Goal: Communication & Community: Participate in discussion

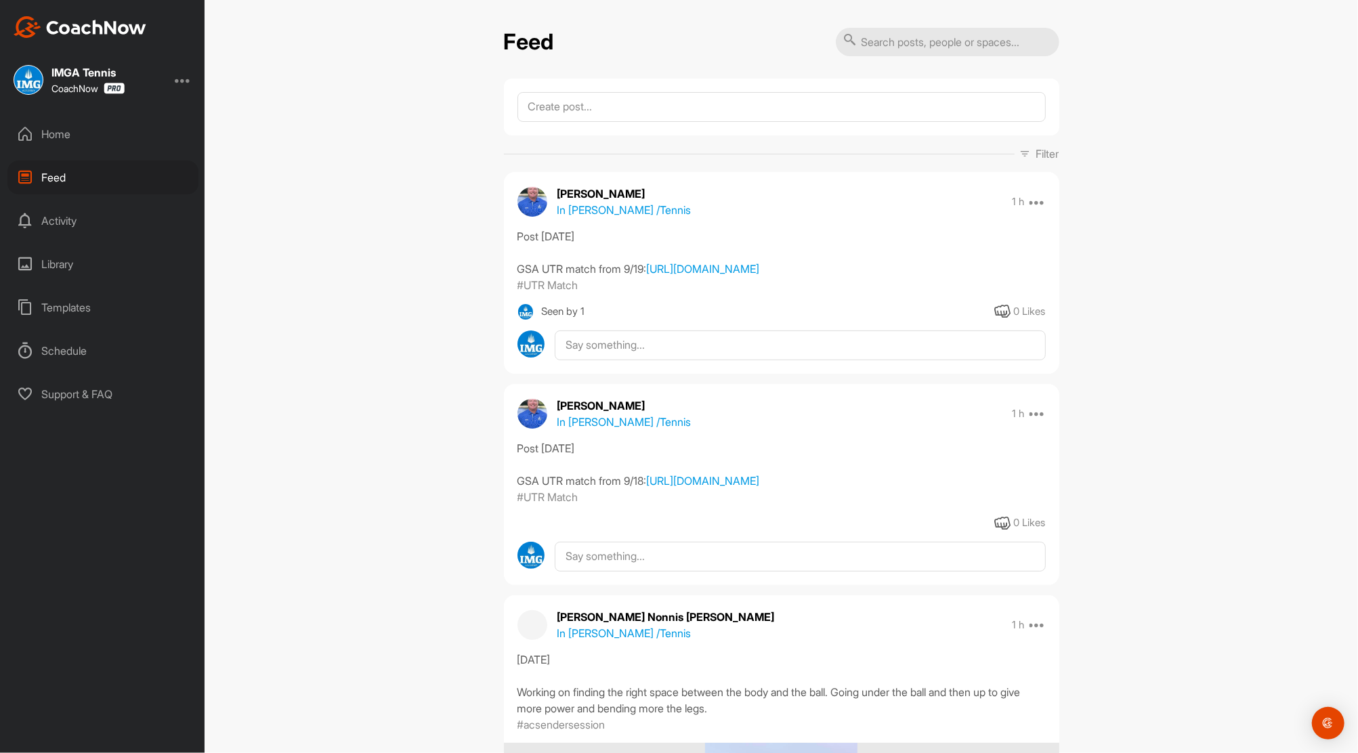
click at [55, 133] on div "Home" at bounding box center [102, 134] width 191 height 34
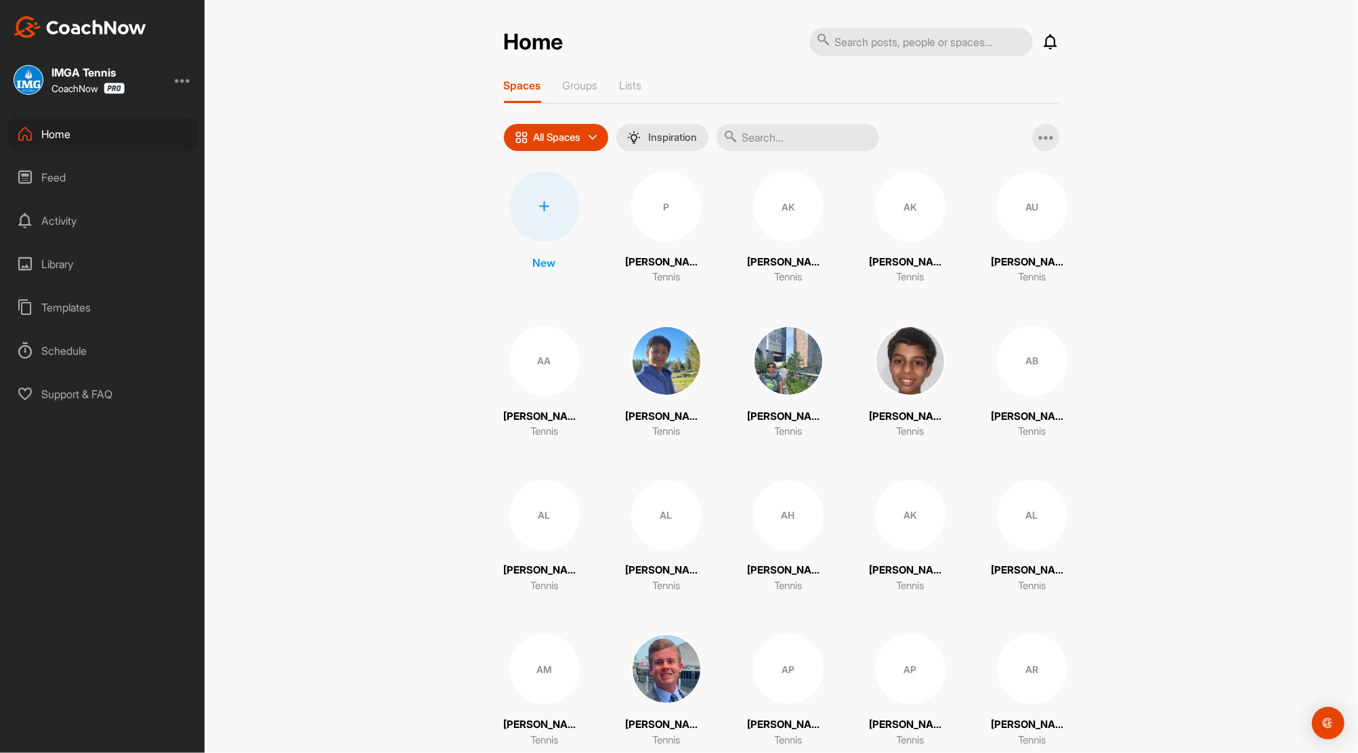
click at [1043, 39] on icon at bounding box center [1051, 42] width 16 height 16
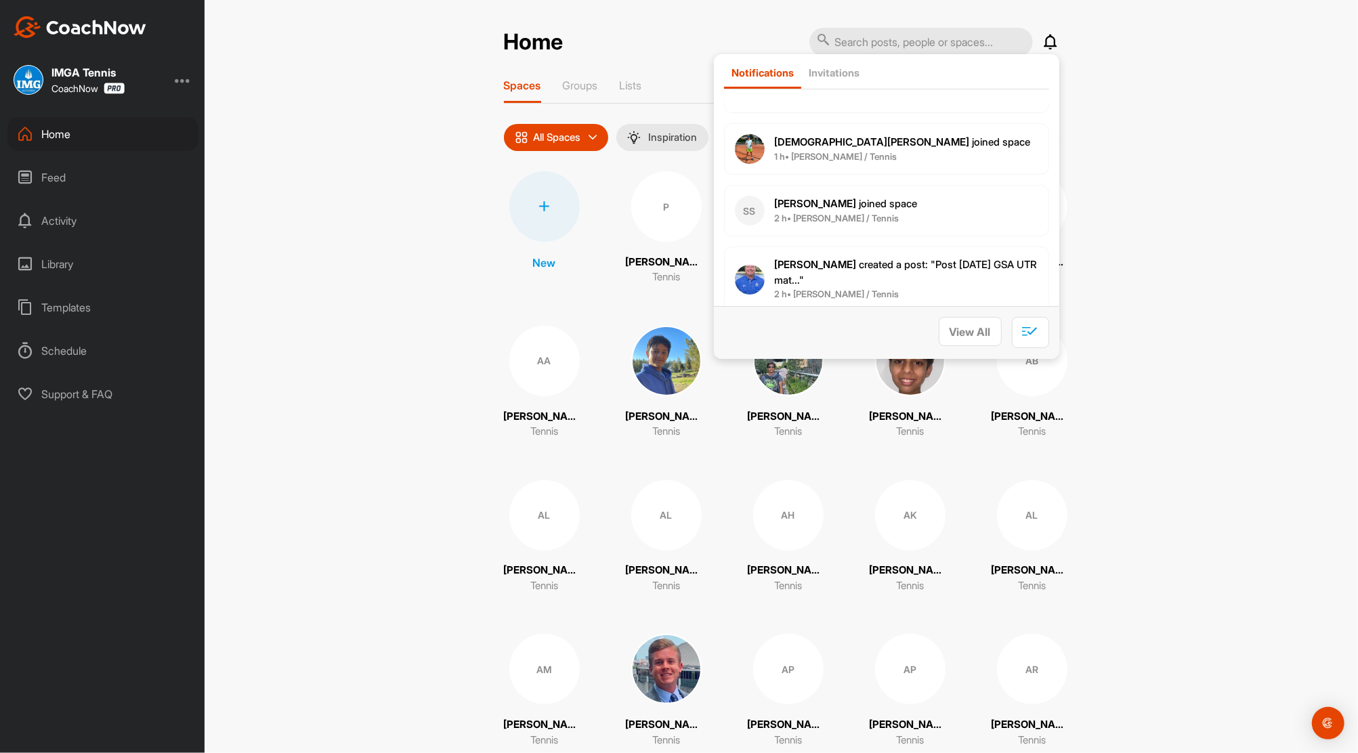
scroll to position [156, 0]
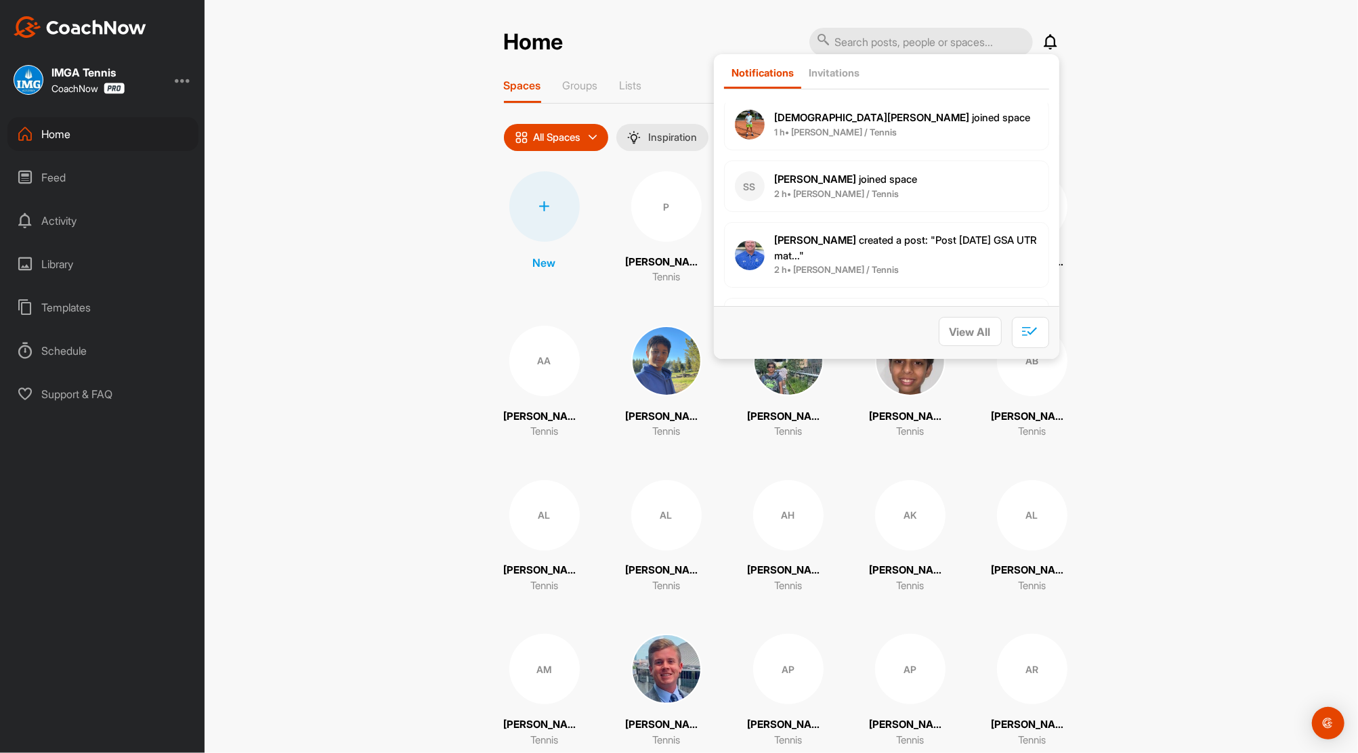
click at [851, 121] on span "[DEMOGRAPHIC_DATA][PERSON_NAME] joined space" at bounding box center [903, 117] width 256 height 13
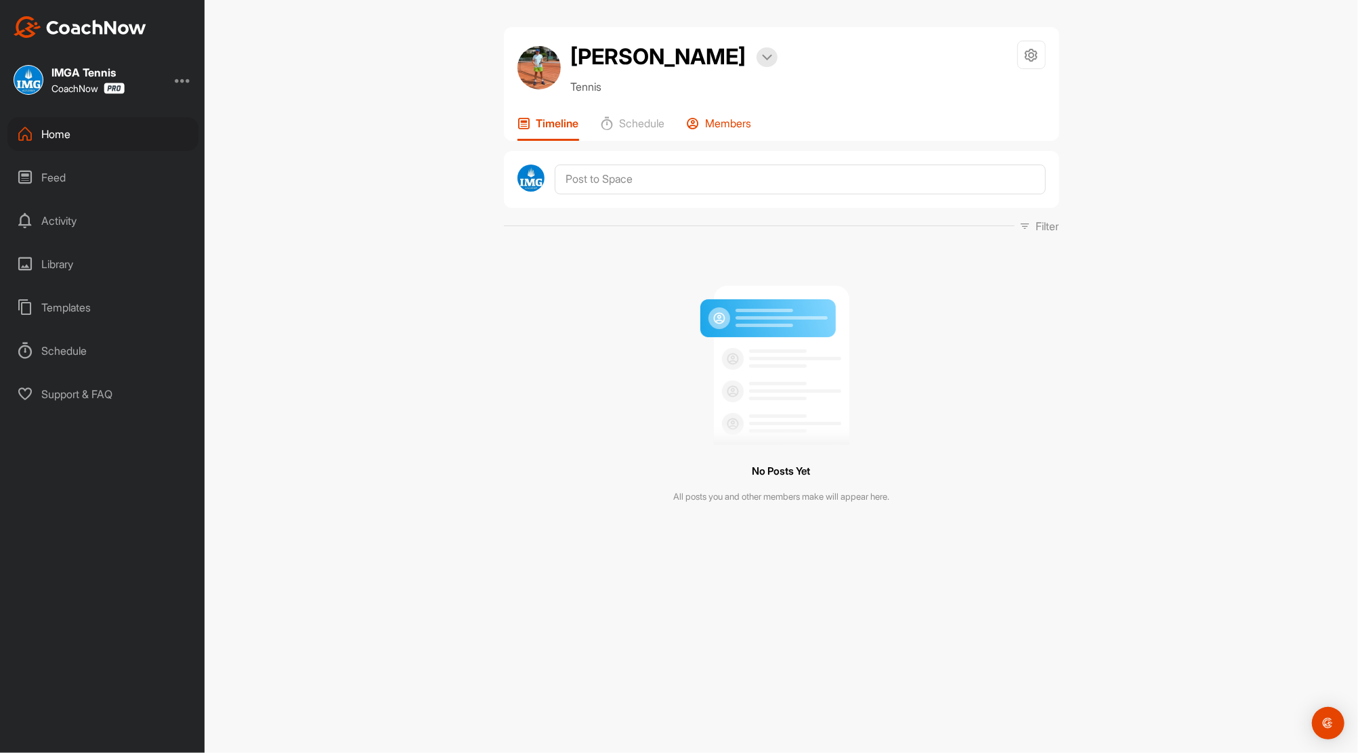
click at [738, 119] on p "Members" at bounding box center [729, 124] width 46 height 14
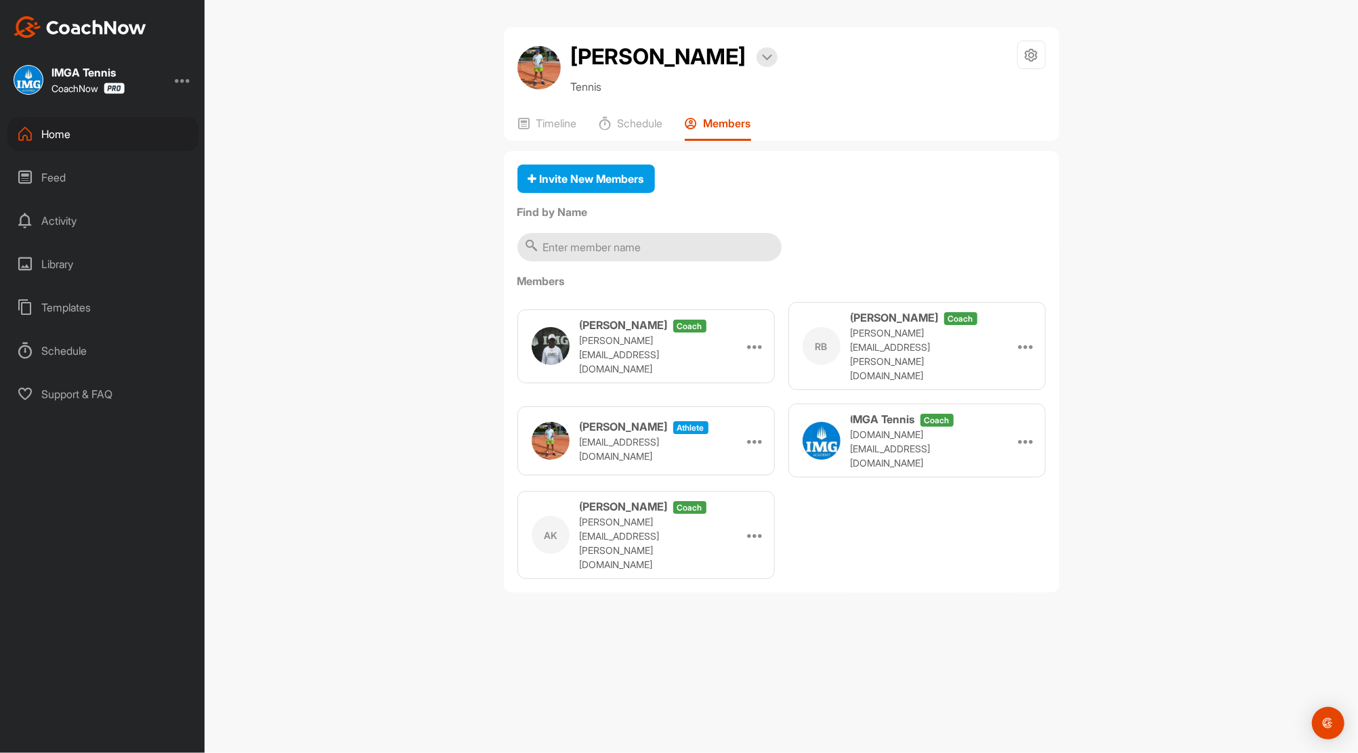
click at [63, 130] on div "Home" at bounding box center [102, 134] width 191 height 34
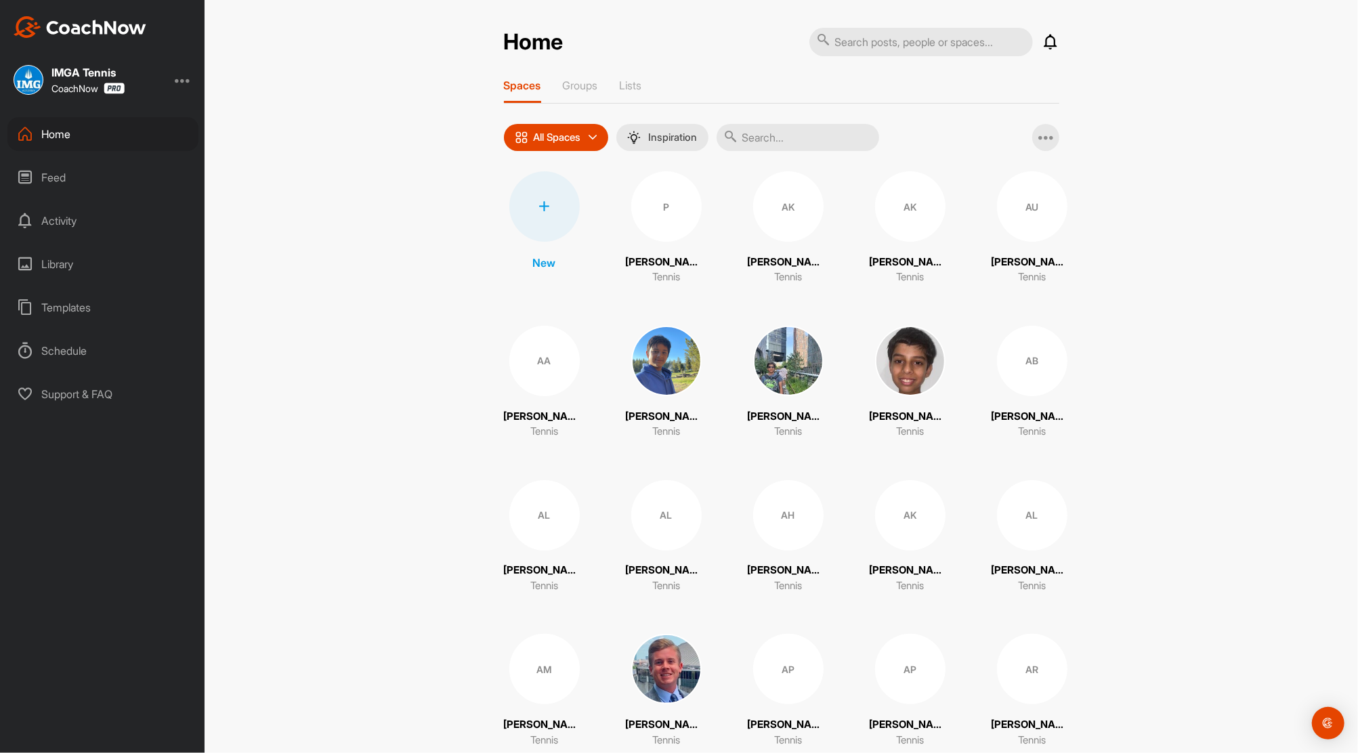
click at [1047, 42] on icon at bounding box center [1051, 42] width 16 height 16
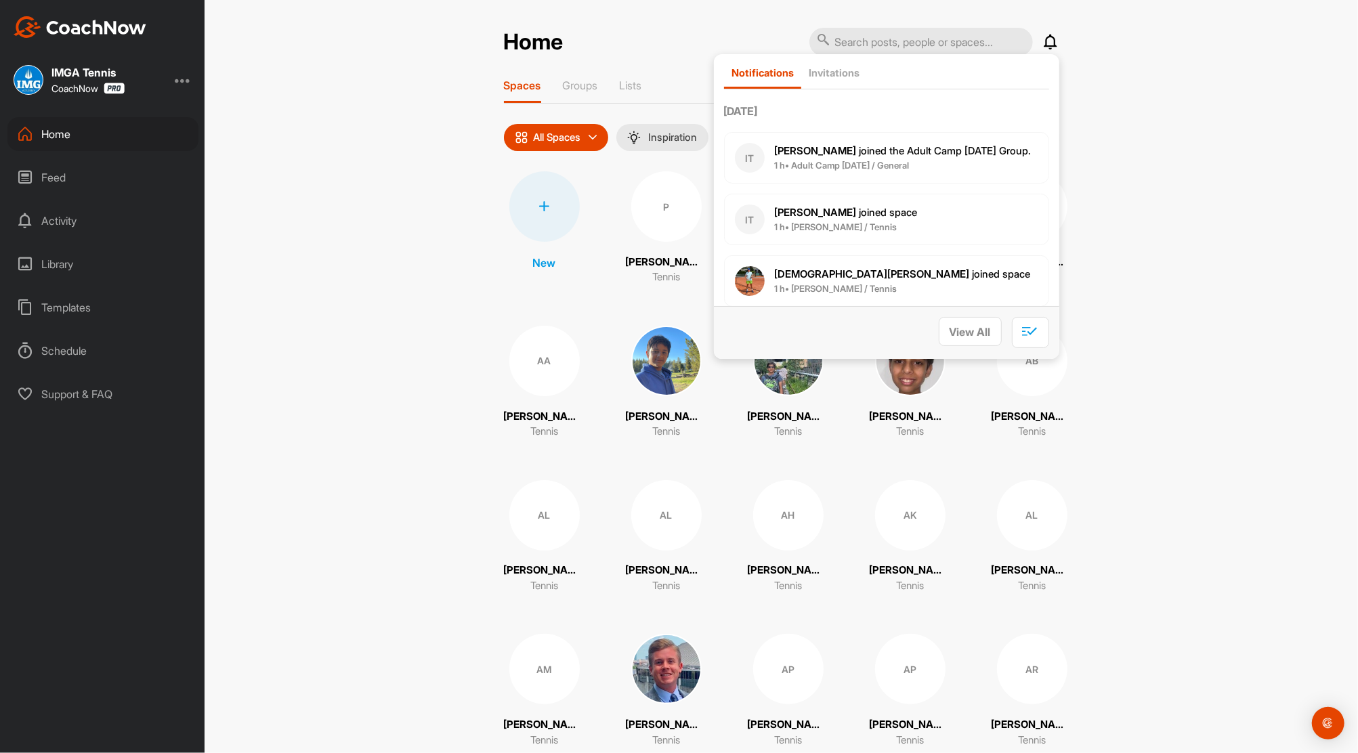
click at [867, 148] on span "[PERSON_NAME] joined the Adult Camp [DATE] Group." at bounding box center [903, 150] width 257 height 13
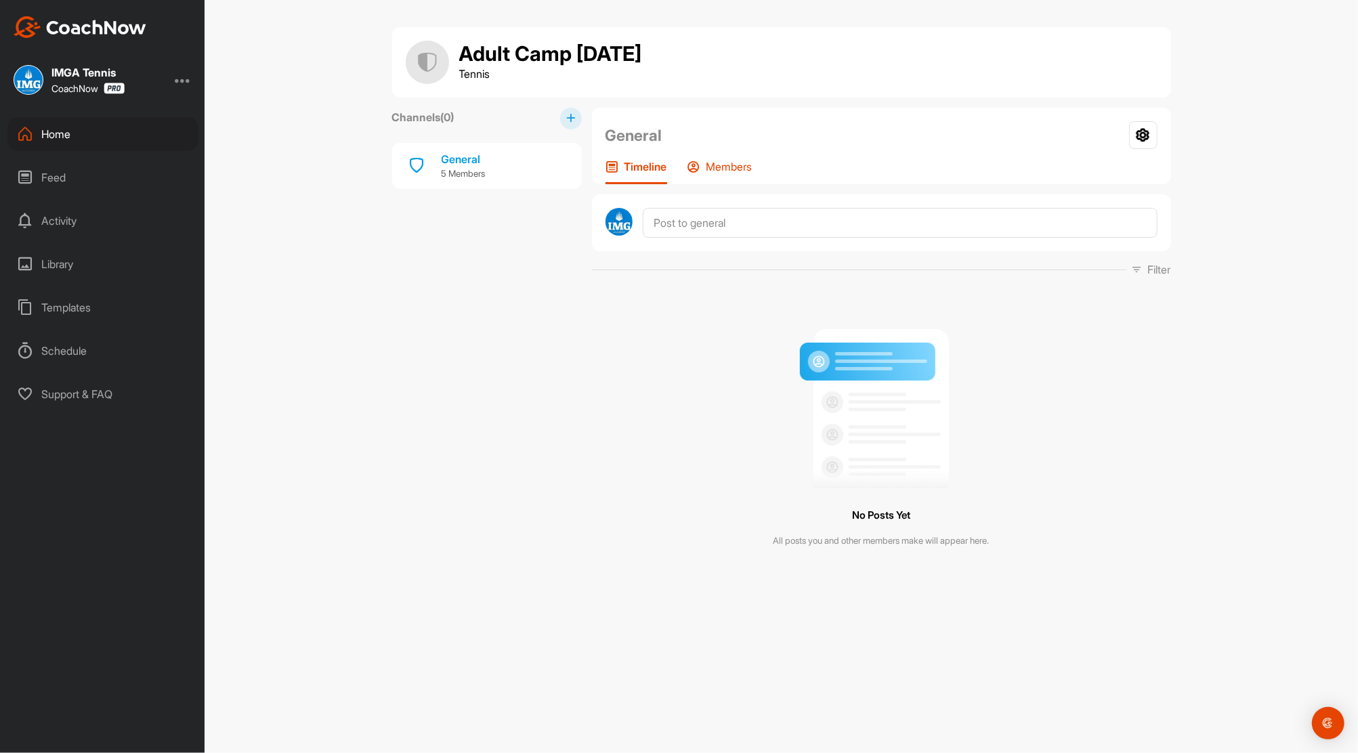
click at [725, 167] on p "Members" at bounding box center [730, 167] width 46 height 14
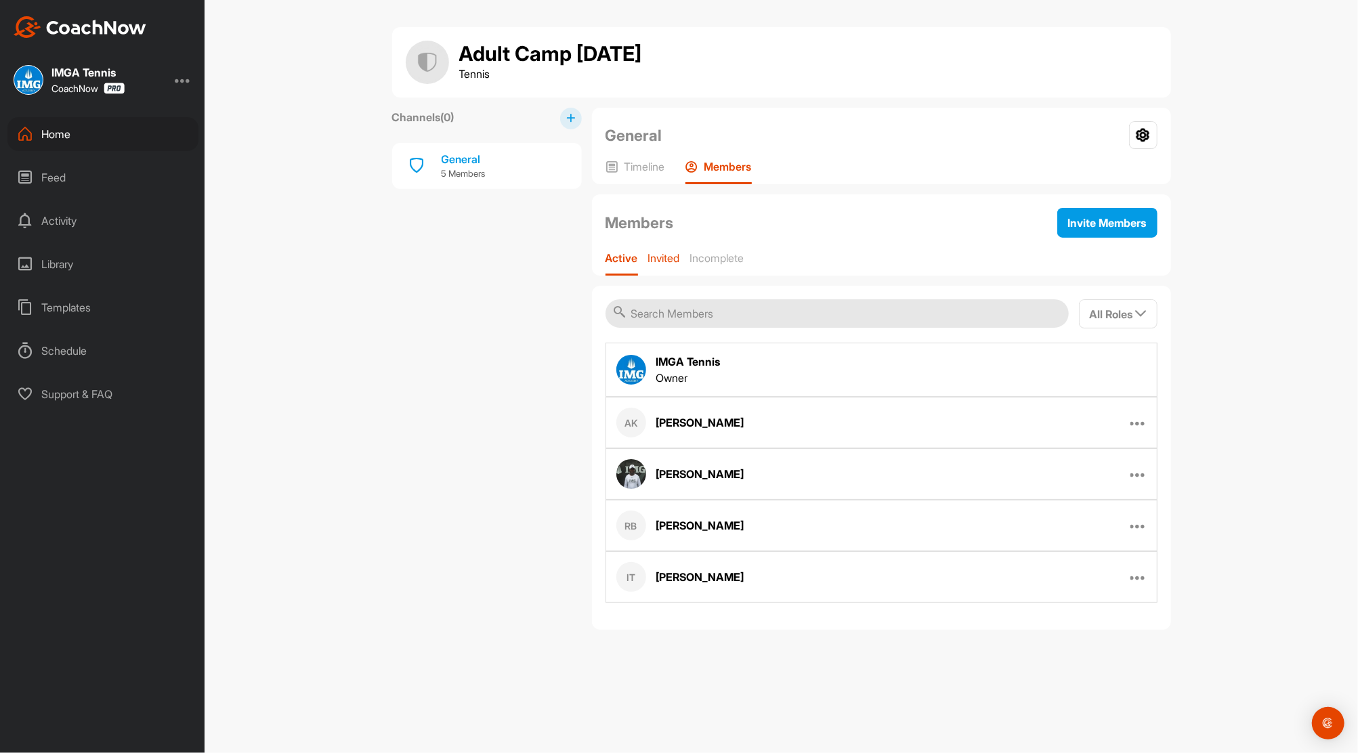
click at [658, 259] on p "Invited" at bounding box center [664, 258] width 32 height 14
click at [629, 260] on p "Active" at bounding box center [621, 258] width 30 height 14
click at [43, 130] on div "Home" at bounding box center [102, 134] width 191 height 34
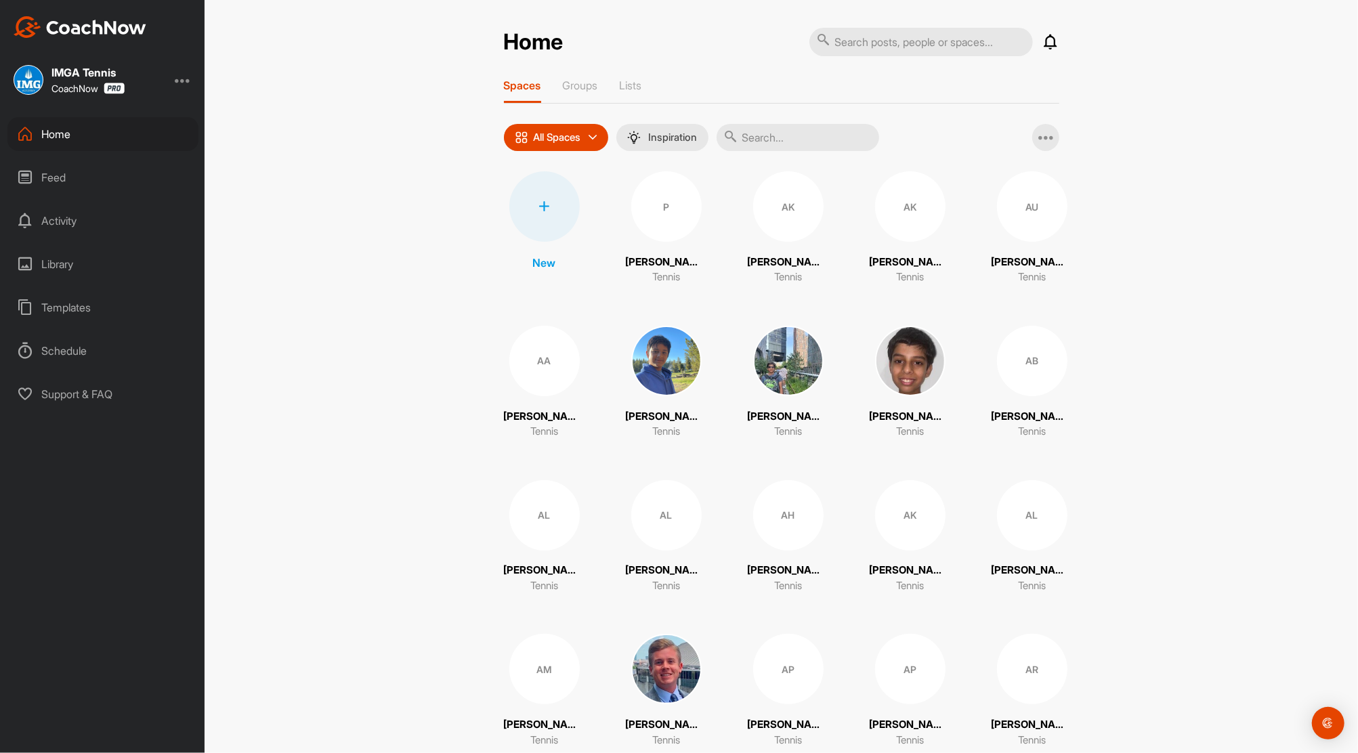
click at [49, 176] on div "Feed" at bounding box center [102, 178] width 191 height 34
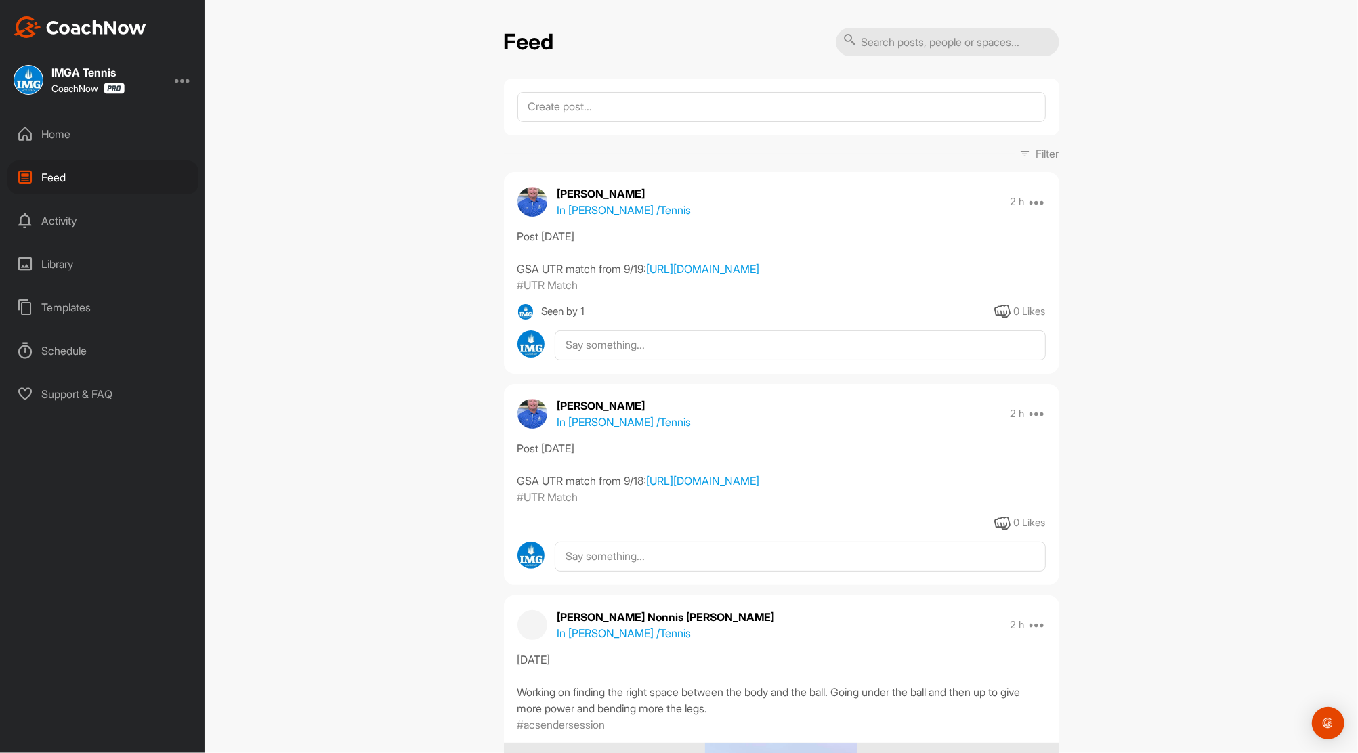
click at [49, 133] on div "Home" at bounding box center [102, 134] width 191 height 34
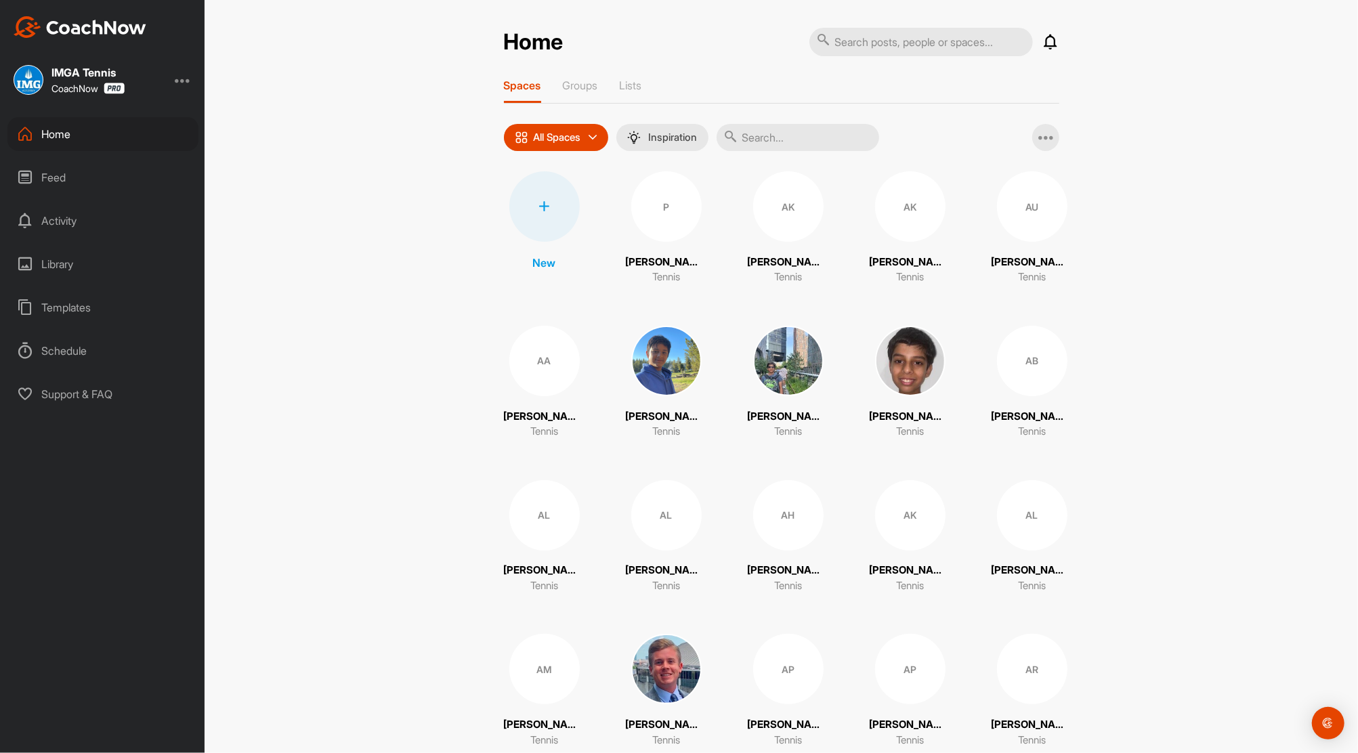
click at [49, 176] on div "Feed" at bounding box center [102, 178] width 191 height 34
